Goal: Answer question/provide support: Share knowledge or assist other users

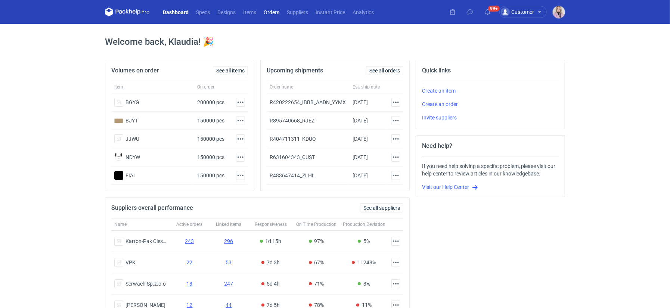
click at [272, 9] on link "Orders" at bounding box center [271, 11] width 23 height 9
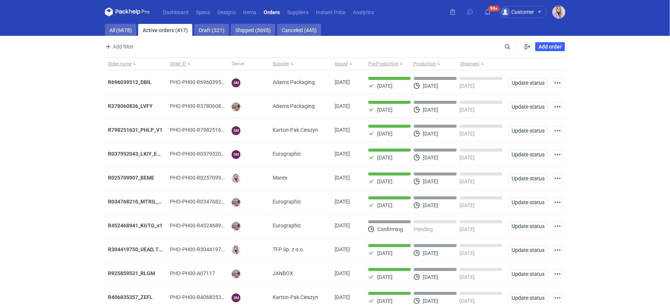
click at [558, 15] on img "button" at bounding box center [559, 12] width 12 height 12
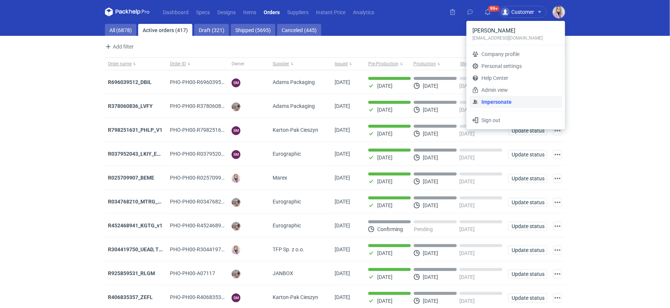
click at [497, 104] on link "Impersonate" at bounding box center [516, 102] width 93 height 12
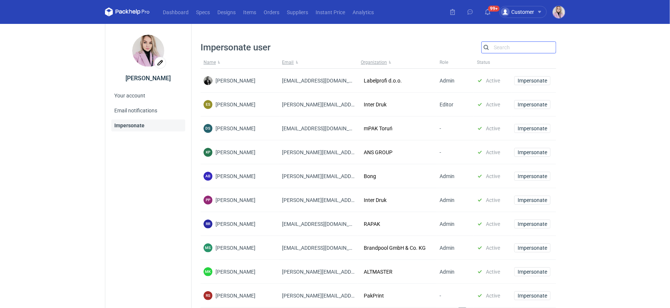
click at [501, 48] on input "Search" at bounding box center [519, 47] width 74 height 9
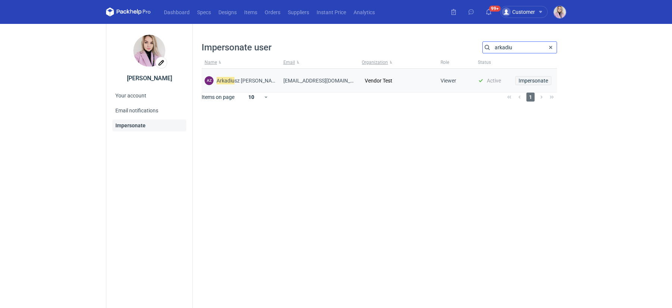
type input "arkadiu"
click at [527, 80] on span "Impersonate" at bounding box center [534, 80] width 30 height 5
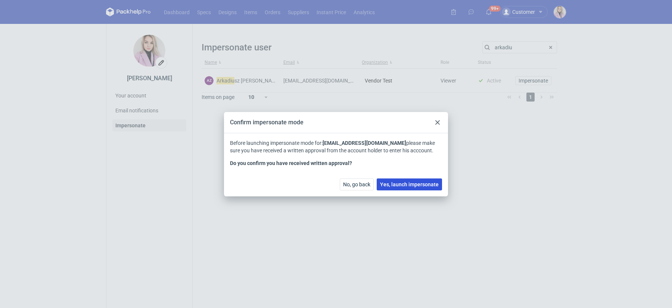
click at [407, 185] on span "Yes, launch impersonate" at bounding box center [409, 184] width 59 height 5
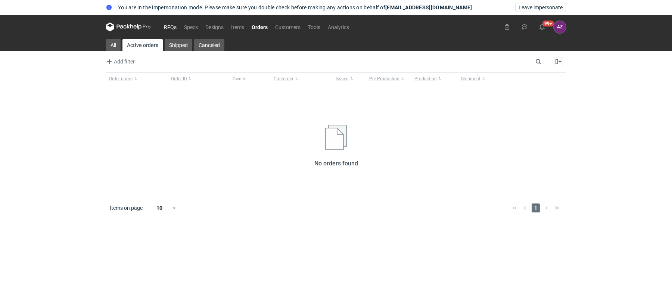
click at [172, 28] on link "RFQs" at bounding box center [170, 26] width 20 height 9
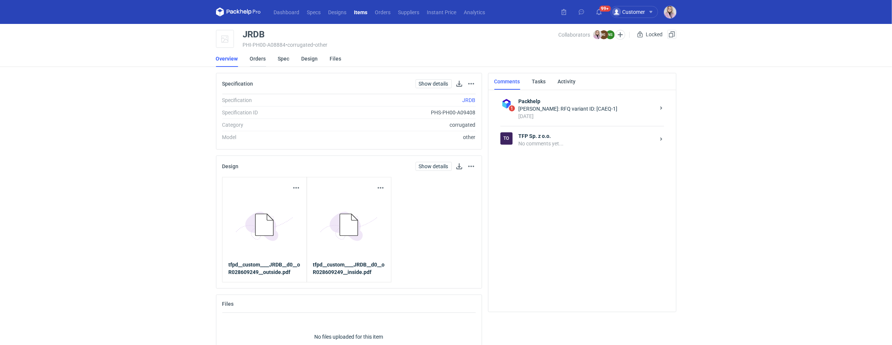
click at [258, 56] on link "Orders" at bounding box center [258, 58] width 16 height 16
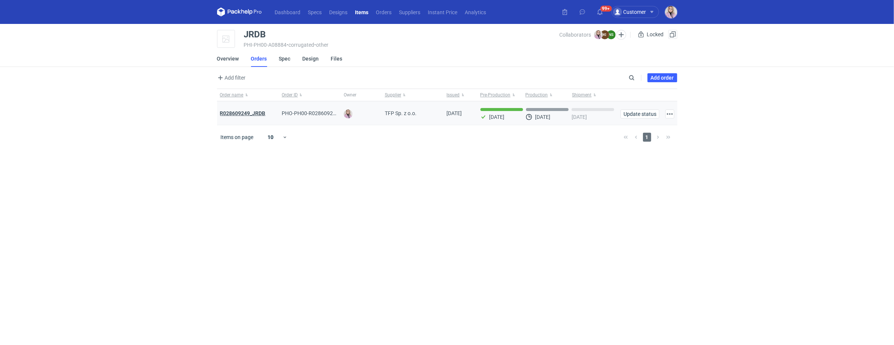
click at [242, 114] on strong "R028609249_JRDB" at bounding box center [243, 113] width 46 height 6
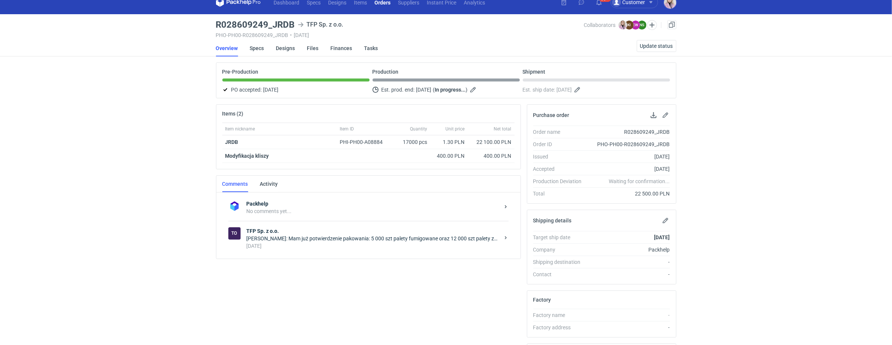
click at [341, 238] on div "Klaudia Wiśniewska: Mam już potwierdzenie pakowania: 5 000 szt palety fumigowan…" at bounding box center [373, 238] width 253 height 7
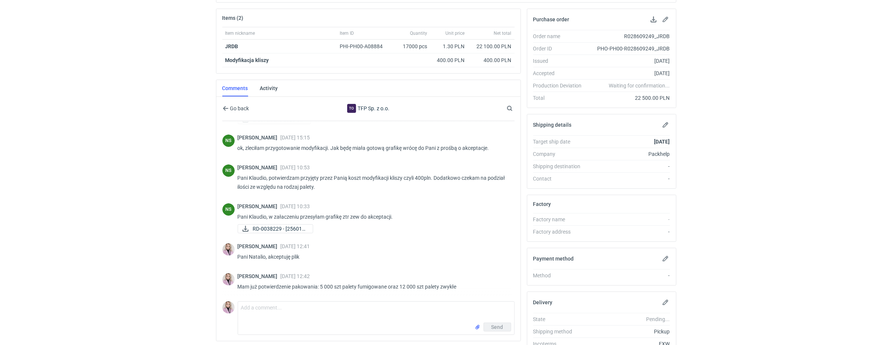
scroll to position [107, 0]
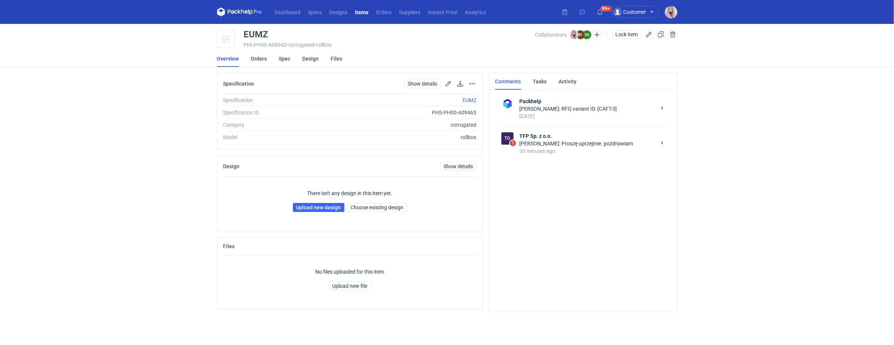
click at [559, 154] on div "30 minutes ago" at bounding box center [588, 150] width 136 height 7
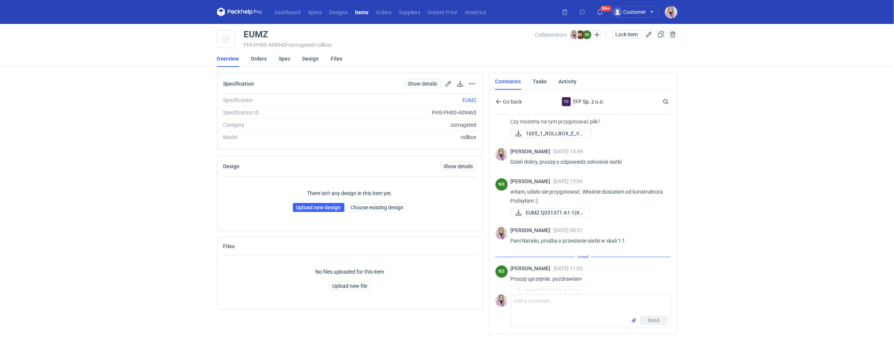
scroll to position [31, 0]
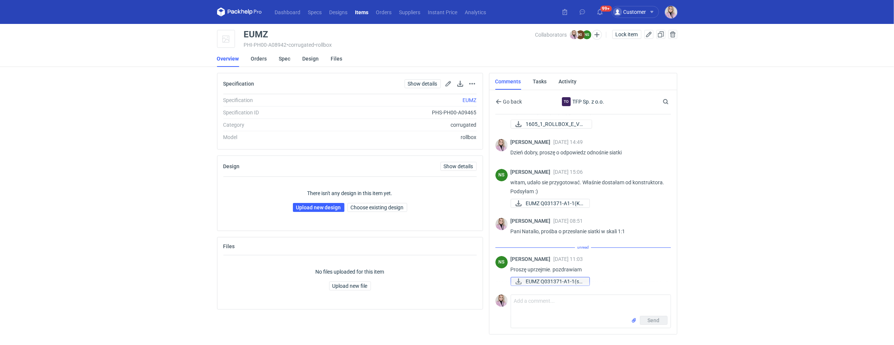
click at [541, 279] on span "EUMZ Q031371-A1-1(sk..." at bounding box center [555, 281] width 58 height 8
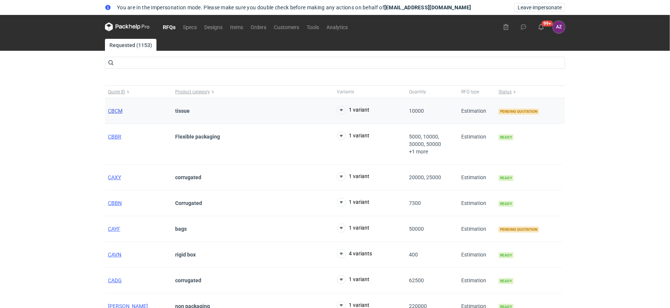
click at [118, 110] on span "CBCM" at bounding box center [115, 111] width 15 height 6
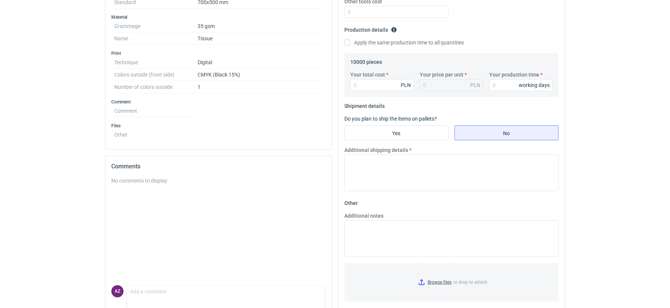
scroll to position [220, 0]
click at [367, 89] on input "Your total cost" at bounding box center [382, 87] width 64 height 12
type input "7500"
type input "0.75"
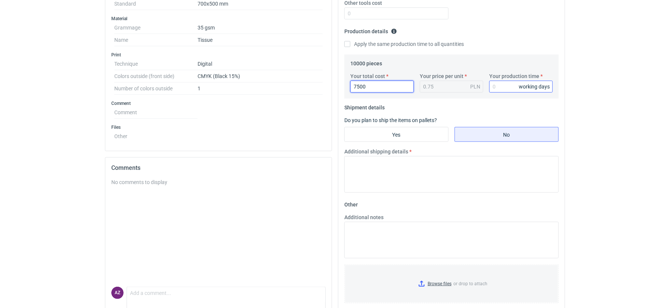
type input "7500"
click at [501, 83] on input "Your production time" at bounding box center [521, 87] width 64 height 12
type input "10"
click at [349, 43] on input "Apply the same production time to all quantities" at bounding box center [347, 44] width 6 height 6
checkbox input "true"
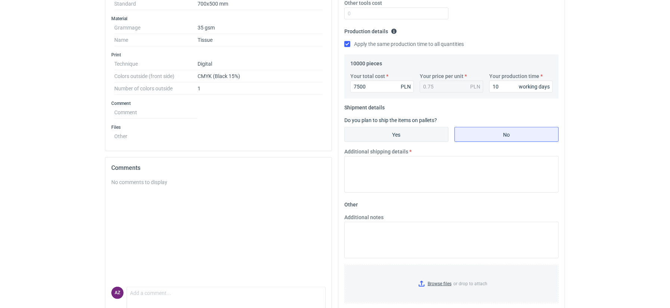
click at [382, 131] on input "Yes" at bounding box center [396, 134] width 103 height 14
radio input "true"
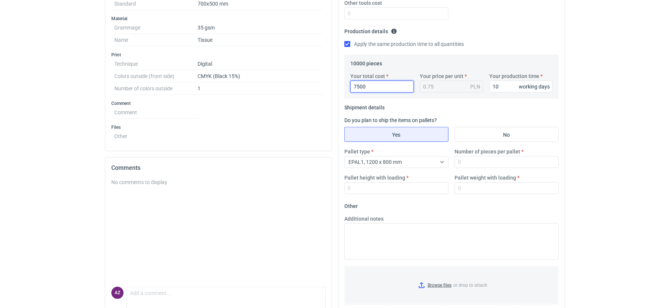
click at [371, 86] on input "7500" at bounding box center [382, 87] width 64 height 12
click at [470, 162] on input "Number of pieces per pallet" at bounding box center [507, 162] width 104 height 12
click at [409, 189] on input "Pallet height with loading" at bounding box center [396, 188] width 104 height 12
click at [465, 163] on input "Number of pieces per pallet" at bounding box center [507, 162] width 104 height 12
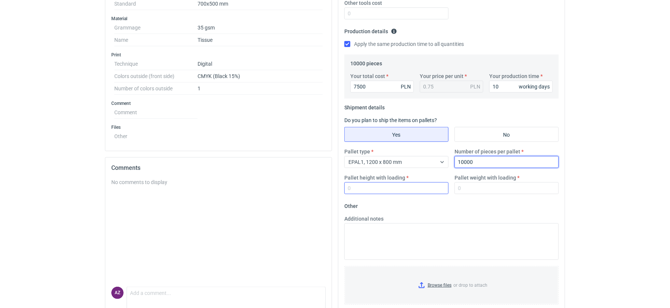
type input "10000"
click at [390, 189] on input "Pallet height with loading" at bounding box center [396, 188] width 104 height 12
type input "1800"
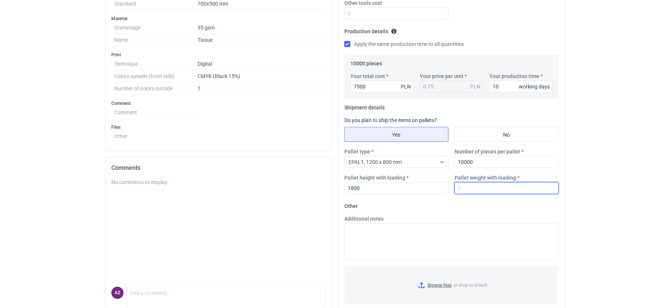
click at [467, 191] on input "Pallet weight with loading" at bounding box center [507, 188] width 104 height 12
type input "150"
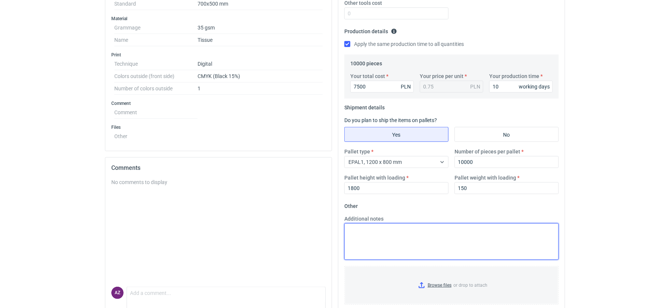
click at [381, 236] on textarea "Additional notes" at bounding box center [451, 241] width 214 height 37
click at [383, 230] on textarea "Vendor: PrintPeak (BDS)" at bounding box center [451, 241] width 214 height 37
click at [429, 229] on textarea "Vendor: Printpeak (BDS)" at bounding box center [451, 241] width 214 height 37
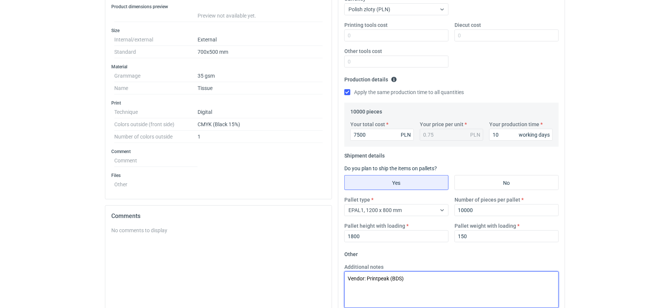
scroll to position [0, 0]
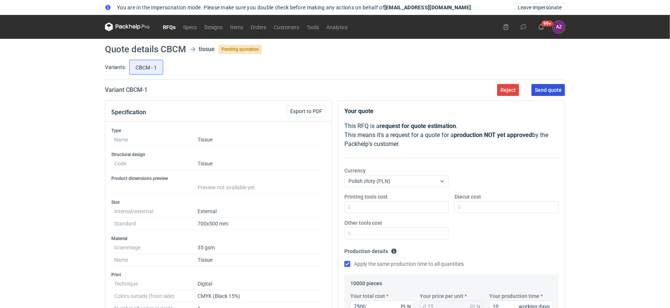
type textarea "Vendor: Printpeak (BDS)"
click at [548, 92] on button "Send quote" at bounding box center [549, 90] width 34 height 12
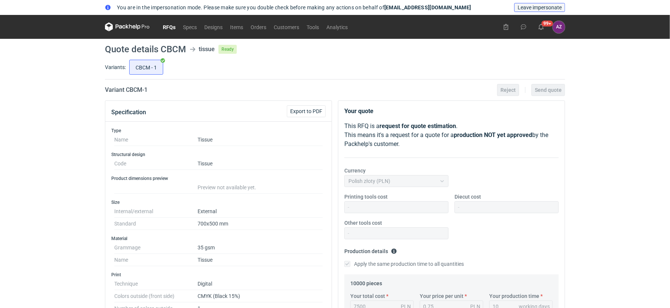
click at [550, 9] on span "Leave impersonate" at bounding box center [540, 7] width 44 height 5
